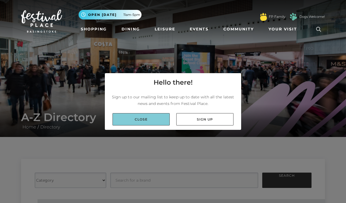
click at [152, 117] on link "Close" at bounding box center [140, 119] width 57 height 12
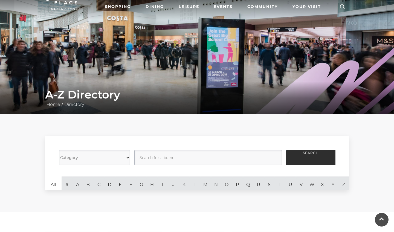
scroll to position [17, 0]
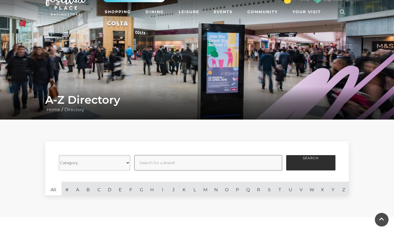
click at [164, 164] on input "text" at bounding box center [208, 162] width 148 height 15
type input "ASOS"
click at [311, 163] on button "Search" at bounding box center [310, 162] width 49 height 15
click at [305, 163] on button "Search" at bounding box center [310, 162] width 49 height 15
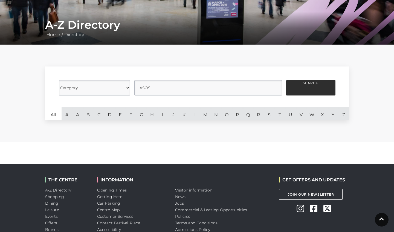
scroll to position [83, 0]
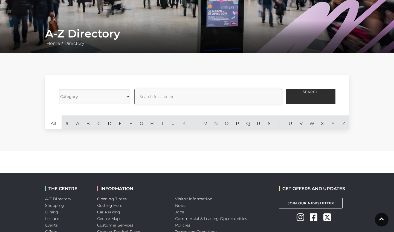
click at [241, 99] on input "text" at bounding box center [208, 96] width 148 height 15
type input "JD"
click at [311, 97] on button "Search" at bounding box center [310, 96] width 49 height 15
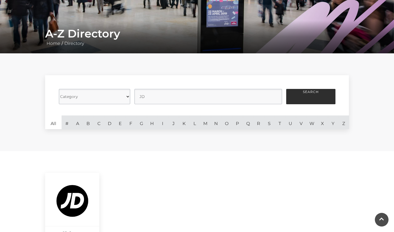
drag, startPoint x: 308, startPoint y: 92, endPoint x: 273, endPoint y: 70, distance: 41.7
click at [308, 92] on button "Search" at bounding box center [310, 96] width 49 height 15
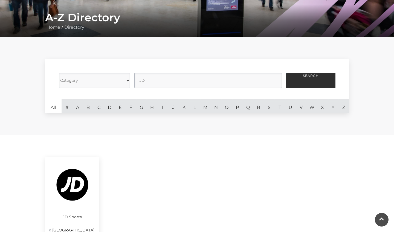
scroll to position [99, 0]
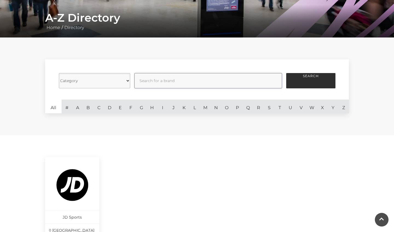
click at [224, 87] on input "text" at bounding box center [208, 80] width 148 height 15
click at [311, 81] on button "Search" at bounding box center [310, 80] width 49 height 15
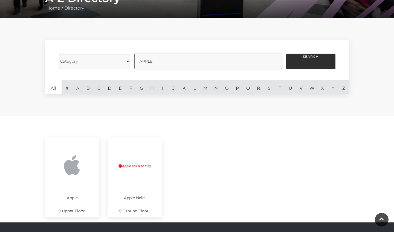
scroll to position [118, 0]
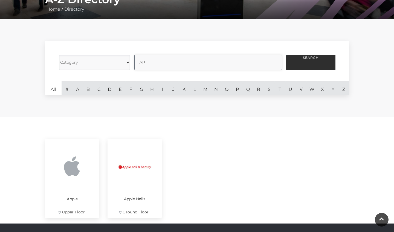
type input "A"
type input "PRIMARK"
click at [311, 62] on button "Search" at bounding box center [310, 62] width 49 height 15
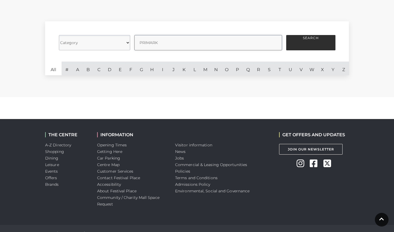
scroll to position [137, 0]
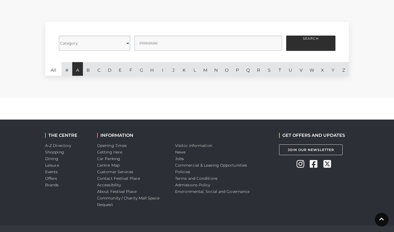
click at [78, 73] on link "A" at bounding box center [77, 69] width 11 height 14
click at [310, 45] on button "Search" at bounding box center [310, 43] width 49 height 15
click at [158, 45] on input "text" at bounding box center [208, 43] width 148 height 15
click at [79, 69] on link "A" at bounding box center [77, 69] width 11 height 14
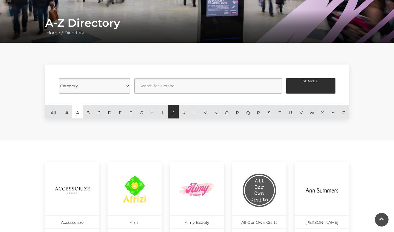
scroll to position [86, 0]
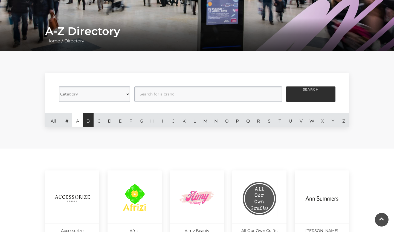
click at [85, 121] on link "B" at bounding box center [88, 120] width 11 height 14
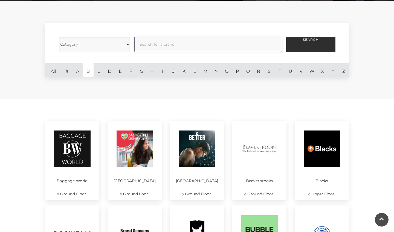
scroll to position [136, 0]
click at [79, 73] on link "A" at bounding box center [77, 70] width 11 height 14
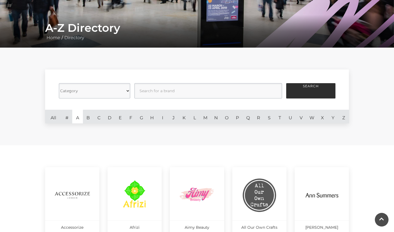
scroll to position [100, 0]
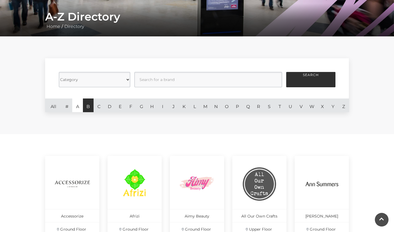
click at [90, 108] on link "B" at bounding box center [88, 106] width 11 height 14
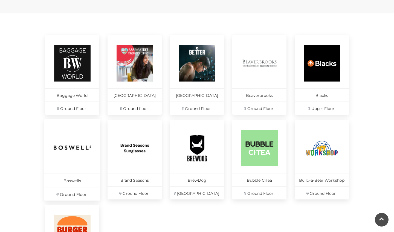
scroll to position [222, 0]
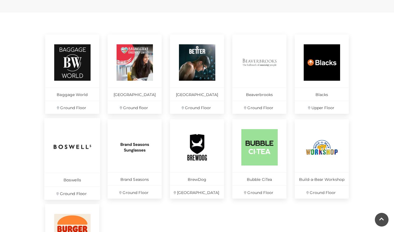
click at [80, 150] on img at bounding box center [72, 146] width 37 height 37
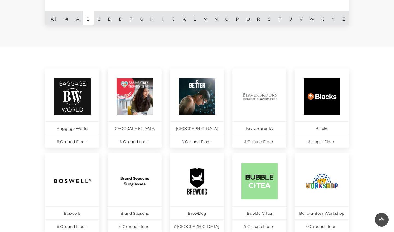
scroll to position [184, 0]
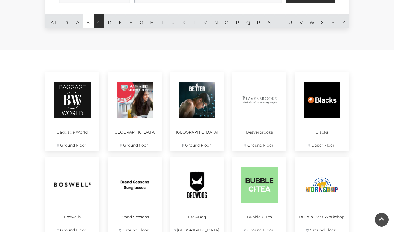
click at [100, 22] on link "C" at bounding box center [99, 22] width 11 height 14
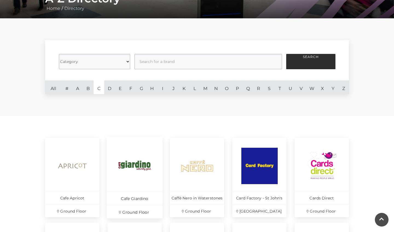
scroll to position [116, 0]
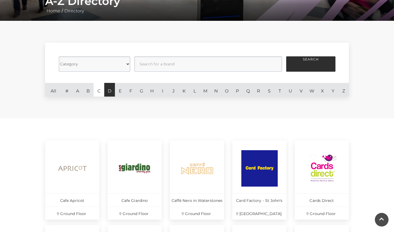
click at [110, 91] on link "D" at bounding box center [109, 90] width 11 height 14
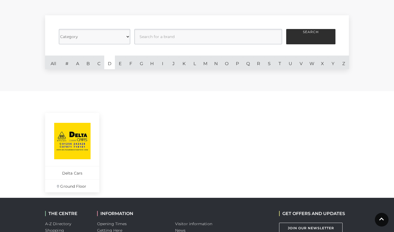
scroll to position [131, 0]
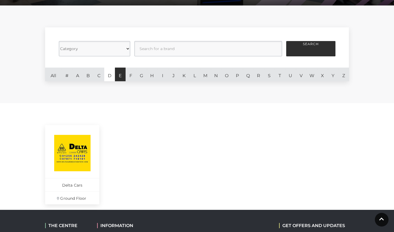
click at [119, 76] on link "E" at bounding box center [120, 75] width 11 height 14
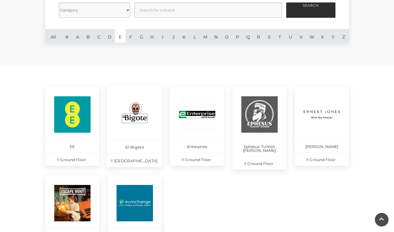
scroll to position [165, 0]
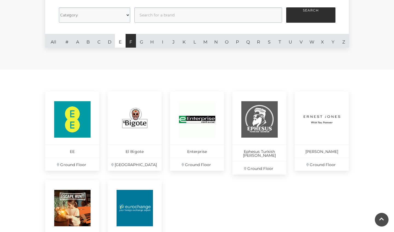
click at [132, 43] on link "F" at bounding box center [131, 41] width 11 height 14
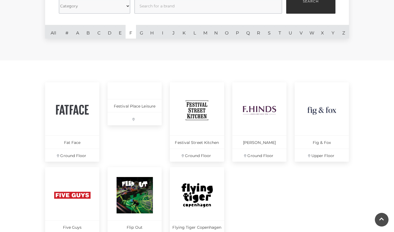
scroll to position [171, 0]
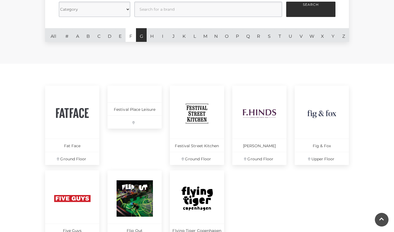
click at [143, 37] on link "G" at bounding box center [141, 35] width 11 height 14
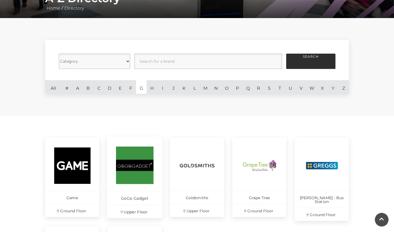
scroll to position [117, 0]
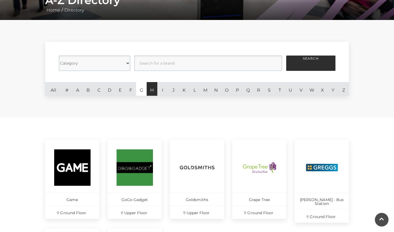
click at [152, 94] on link "H" at bounding box center [152, 89] width 11 height 14
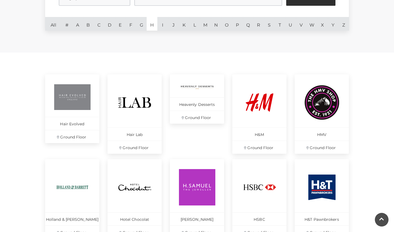
scroll to position [177, 0]
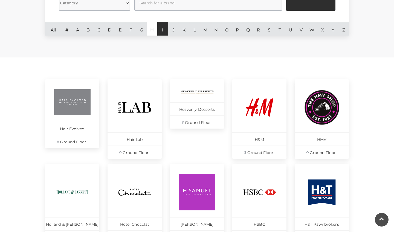
click at [165, 30] on link "I" at bounding box center [162, 29] width 11 height 14
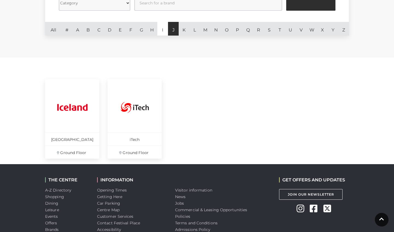
click at [172, 32] on link "J" at bounding box center [173, 29] width 11 height 14
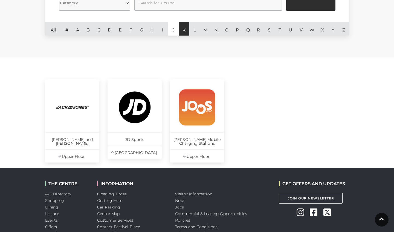
click at [180, 28] on link "K" at bounding box center [184, 29] width 11 height 14
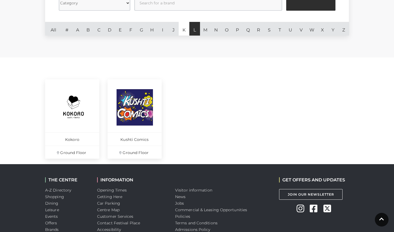
click at [197, 33] on link "L" at bounding box center [194, 29] width 11 height 14
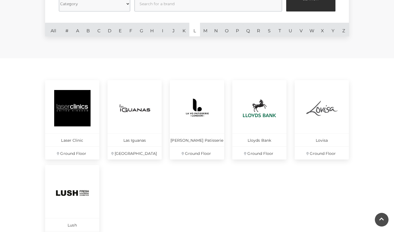
scroll to position [175, 0]
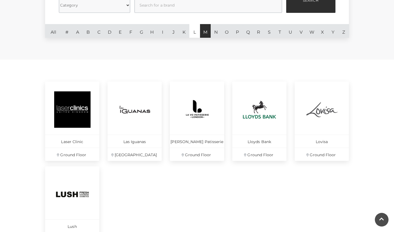
click at [207, 32] on link "M" at bounding box center [205, 31] width 11 height 14
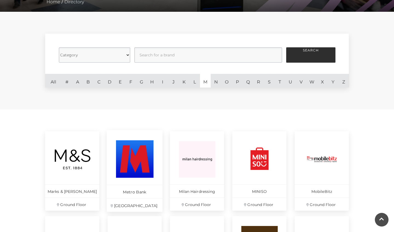
scroll to position [125, 0]
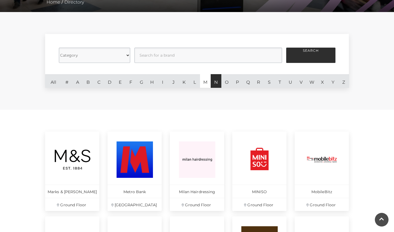
click at [214, 83] on link "N" at bounding box center [216, 81] width 11 height 14
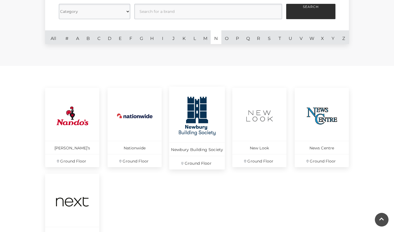
scroll to position [166, 0]
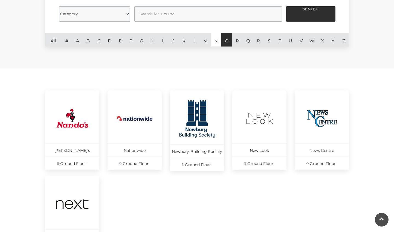
click at [228, 40] on link "O" at bounding box center [226, 40] width 11 height 14
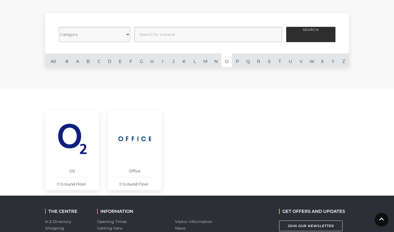
scroll to position [145, 0]
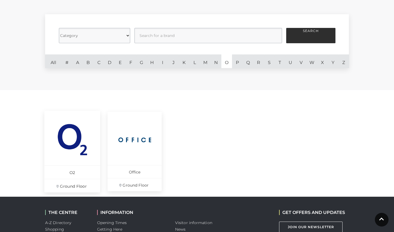
click at [78, 140] on img at bounding box center [72, 139] width 37 height 37
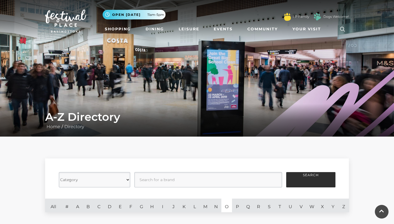
scroll to position [145, 0]
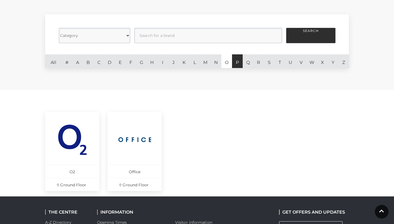
click at [238, 61] on link "P" at bounding box center [237, 61] width 11 height 14
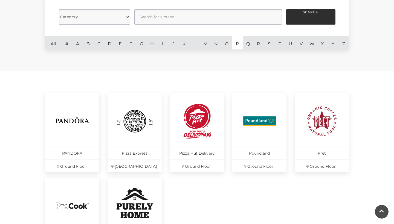
scroll to position [163, 0]
click at [250, 48] on link "Q" at bounding box center [248, 43] width 11 height 14
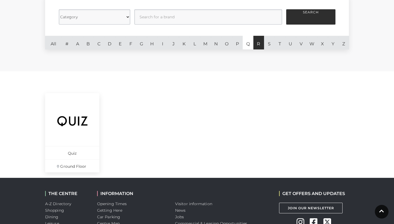
click at [261, 42] on link "R" at bounding box center [258, 43] width 11 height 14
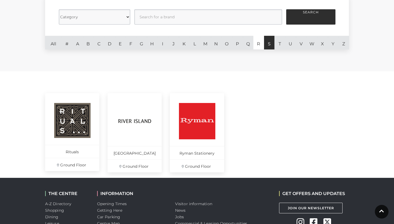
click at [266, 43] on link "S" at bounding box center [269, 43] width 11 height 14
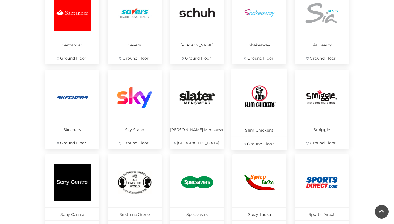
scroll to position [266, 0]
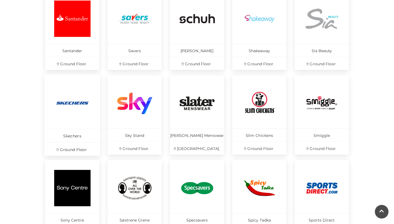
click at [80, 102] on img at bounding box center [72, 103] width 37 height 37
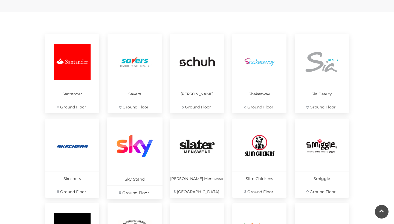
scroll to position [199, 0]
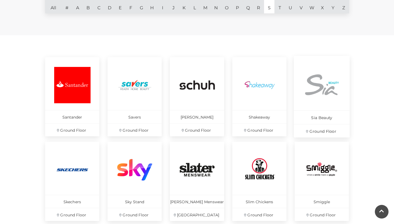
click at [310, 89] on img at bounding box center [321, 84] width 37 height 37
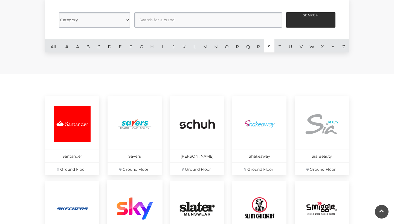
scroll to position [158, 0]
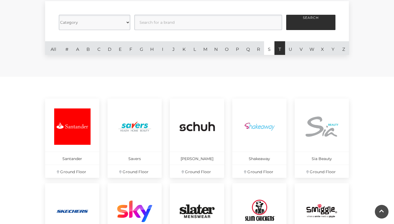
click at [282, 48] on link "T" at bounding box center [280, 48] width 11 height 14
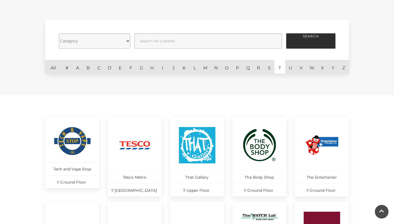
scroll to position [137, 0]
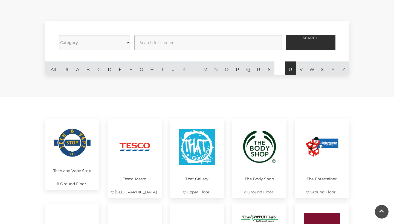
click at [291, 72] on link "U" at bounding box center [290, 69] width 11 height 14
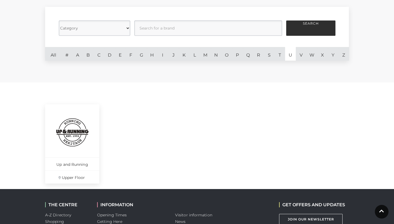
scroll to position [148, 0]
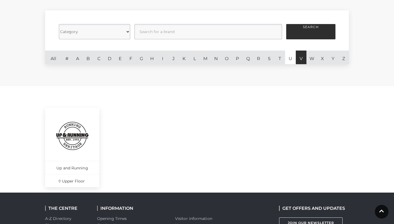
click at [302, 63] on link "V" at bounding box center [301, 58] width 11 height 14
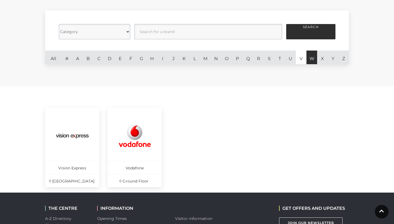
click at [311, 59] on link "W" at bounding box center [312, 58] width 11 height 14
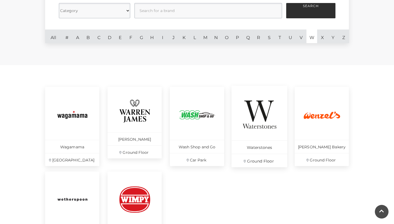
scroll to position [168, 0]
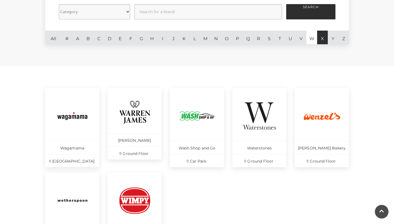
click at [326, 40] on link "X" at bounding box center [322, 38] width 11 height 14
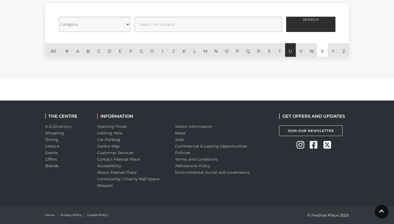
scroll to position [156, 0]
click at [331, 52] on link "Y" at bounding box center [333, 50] width 11 height 14
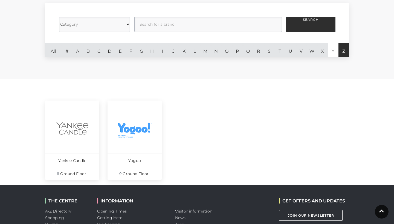
click at [347, 50] on link "Z" at bounding box center [344, 50] width 11 height 14
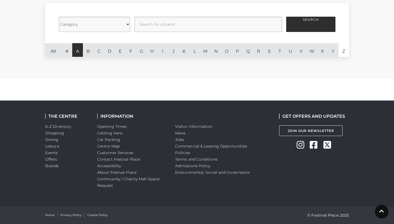
click at [82, 53] on link "A" at bounding box center [77, 50] width 11 height 14
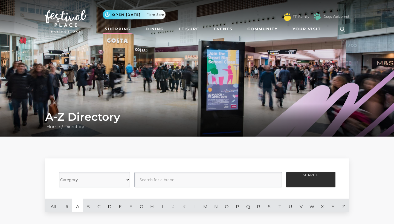
click at [125, 28] on link "Shopping" at bounding box center [118, 29] width 30 height 10
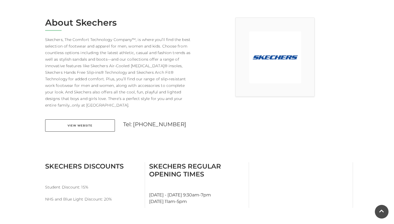
scroll to position [112, 0]
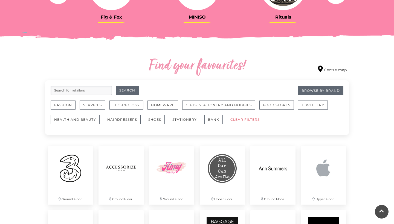
scroll to position [264, 0]
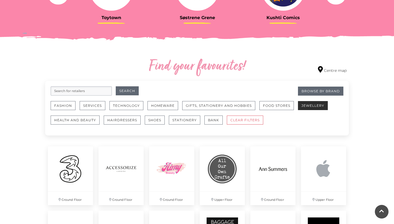
click at [302, 105] on button "Jewellery" at bounding box center [313, 105] width 30 height 9
